Goal: Browse casually

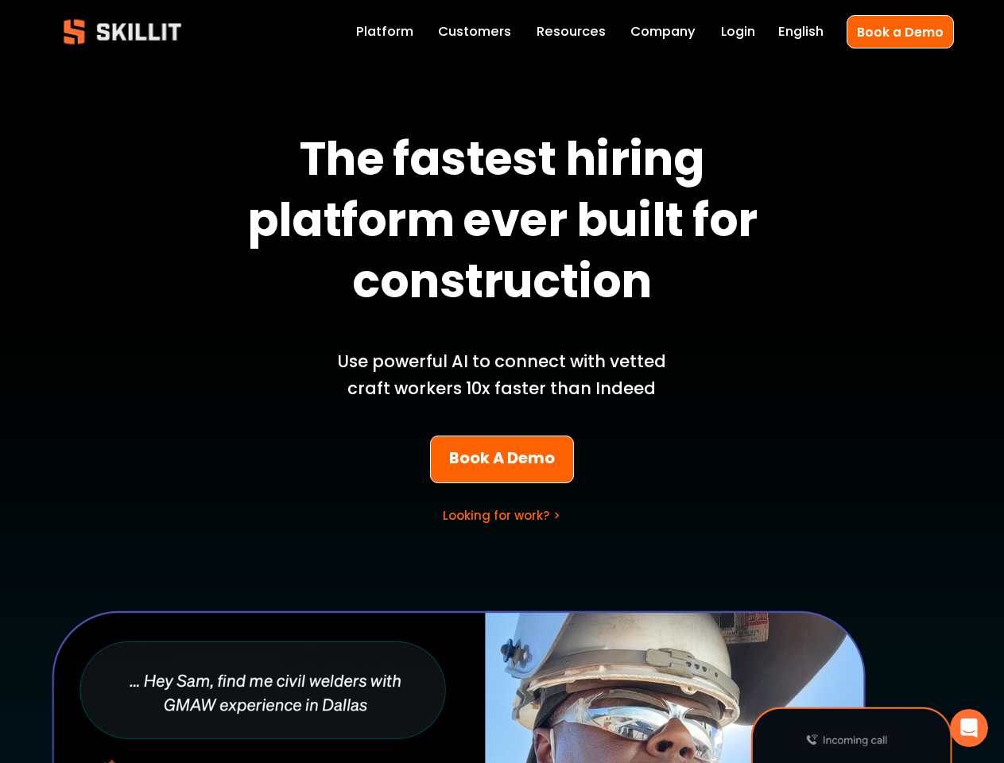
click at [502, 382] on p "Use powerful AI to connect with vetted craft workers 10x faster than Indeed" at bounding box center [501, 375] width 371 height 54
click at [969, 728] on icon "Open Intercom Messenger" at bounding box center [969, 729] width 26 height 26
